Goal: Information Seeking & Learning: Learn about a topic

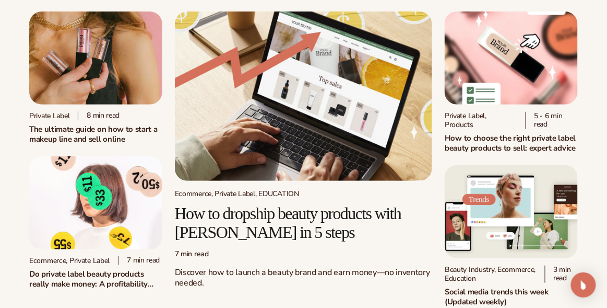
scroll to position [365, 0]
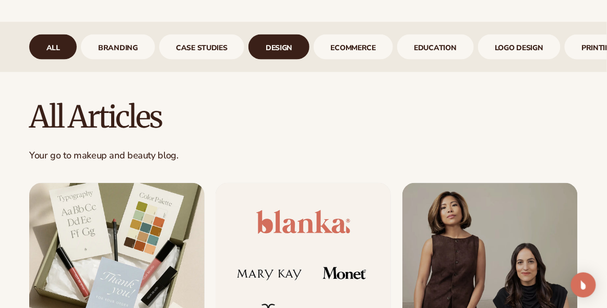
click at [294, 41] on link "design" at bounding box center [279, 46] width 61 height 25
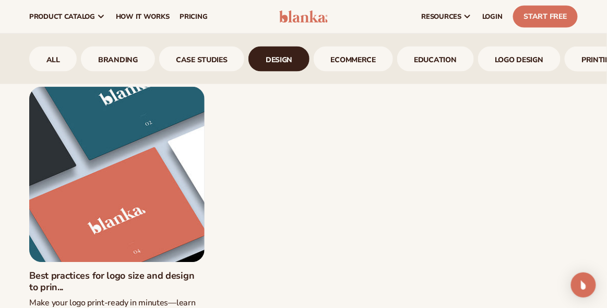
scroll to position [417, 0]
